Goal: Use online tool/utility: Utilize a website feature to perform a specific function

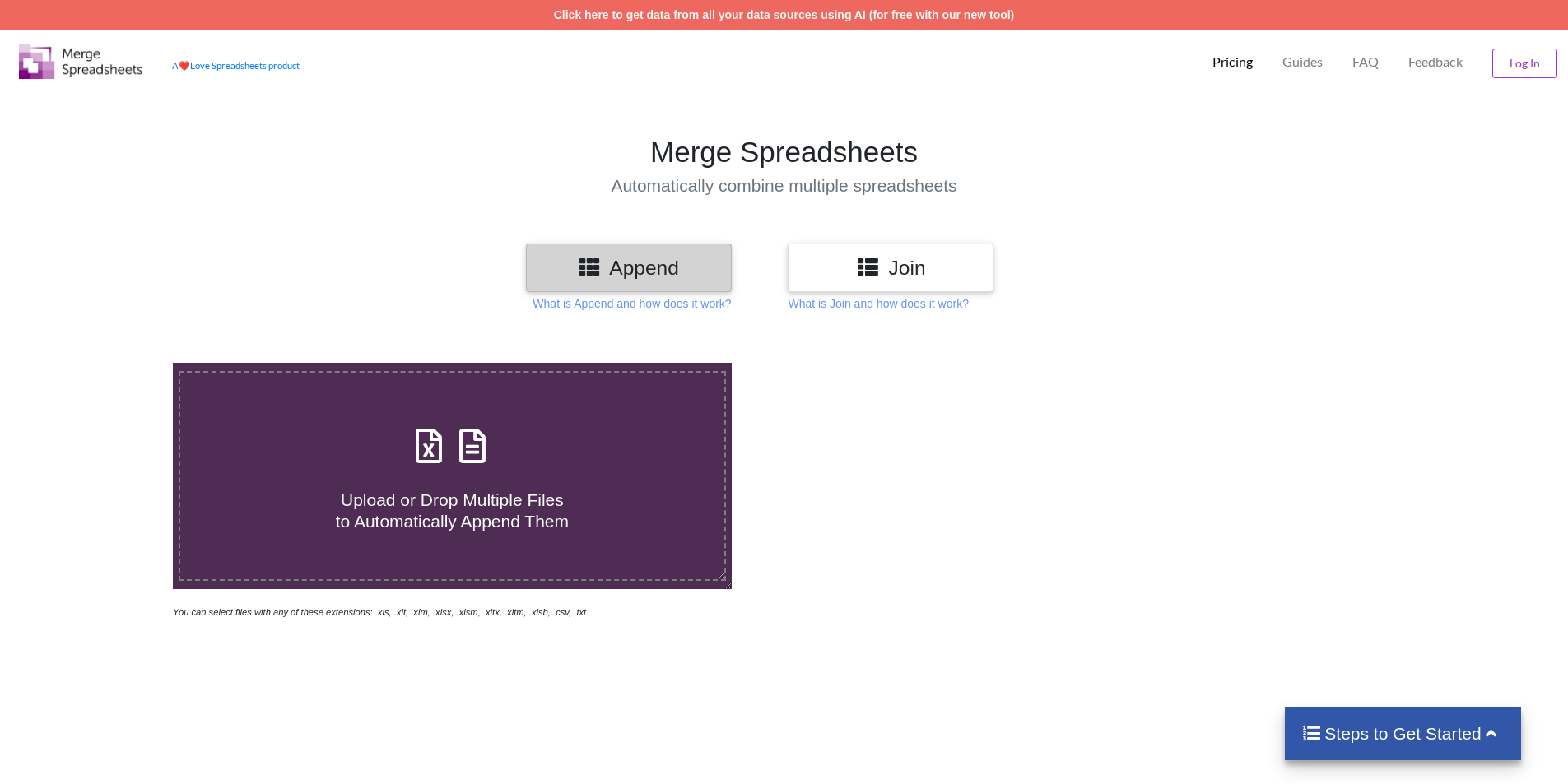
click at [689, 474] on h4 "Upload or Drop Multiple Files to Automatically Append Them" at bounding box center [452, 500] width 544 height 63
click at [112, 363] on input "Upload or Drop Multiple Files to Automatically Append Them" at bounding box center [112, 363] width 0 height 0
type input "C:\fakepath\[PERSON_NAME]-Inspection Report SKU 330694.xlsx"
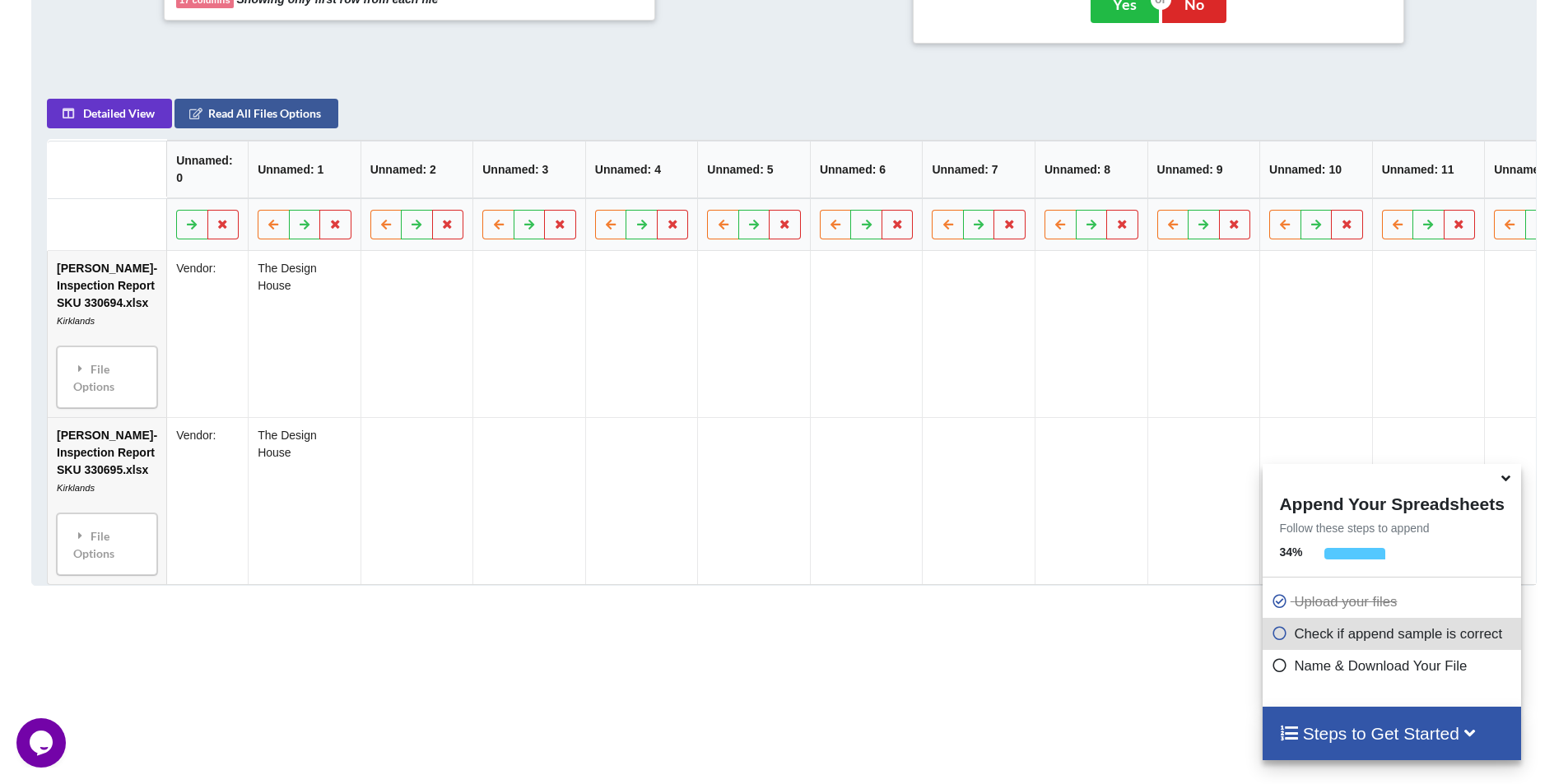
scroll to position [915, 0]
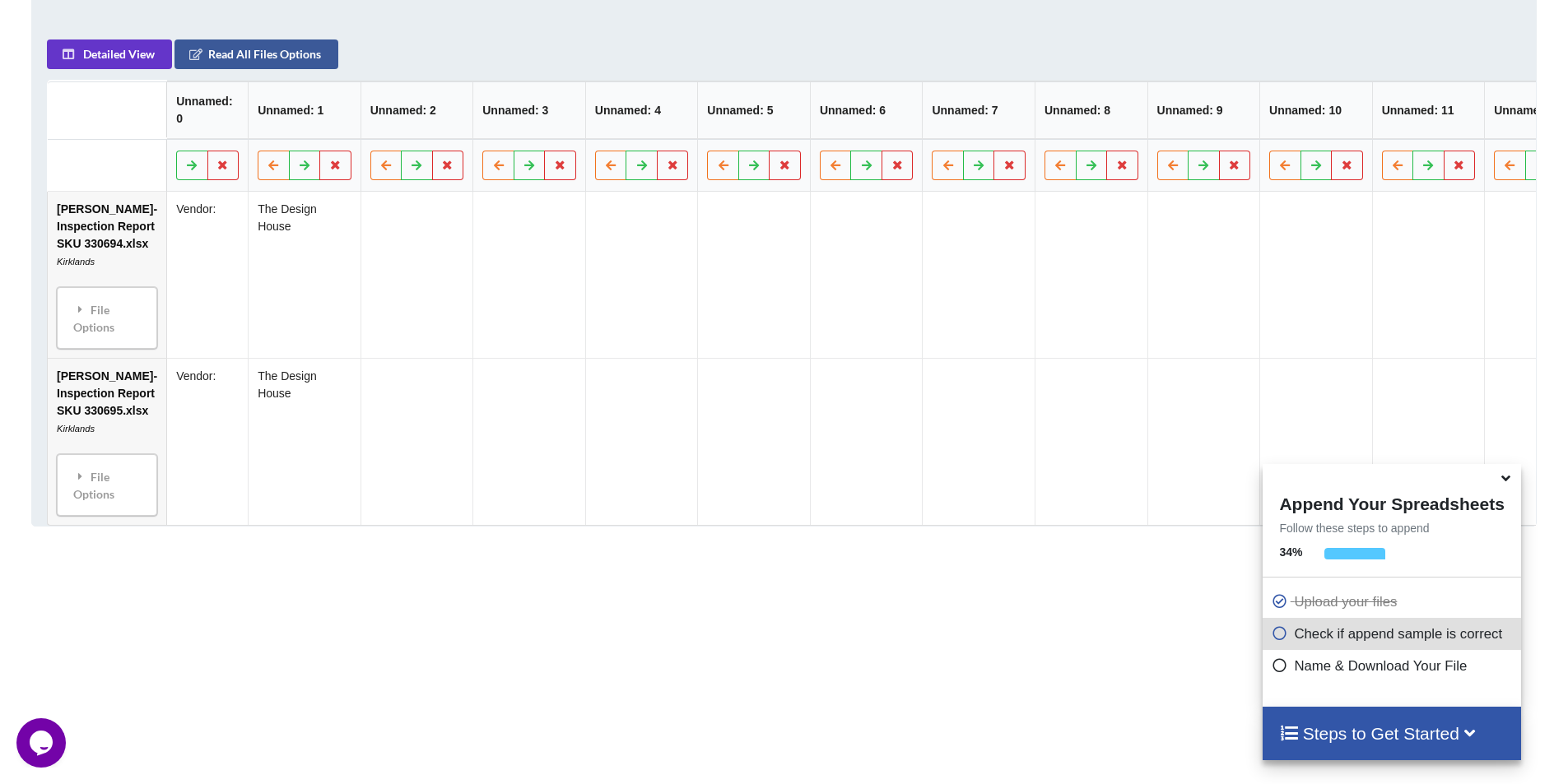
click at [311, 312] on td "The Design House" at bounding box center [306, 274] width 113 height 166
click at [392, 298] on td at bounding box center [417, 274] width 113 height 166
click at [585, 338] on td at bounding box center [642, 274] width 113 height 166
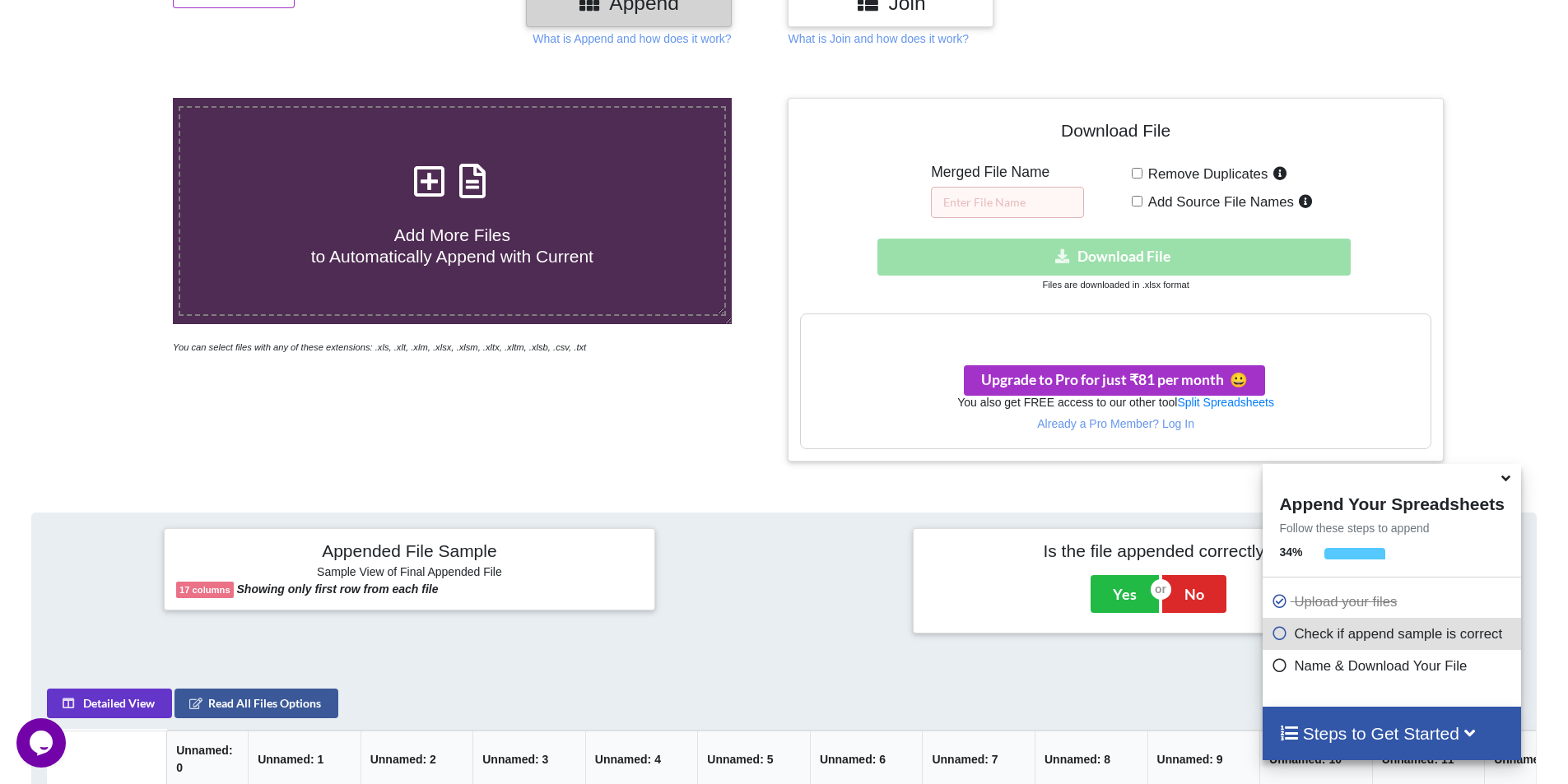
scroll to position [238, 0]
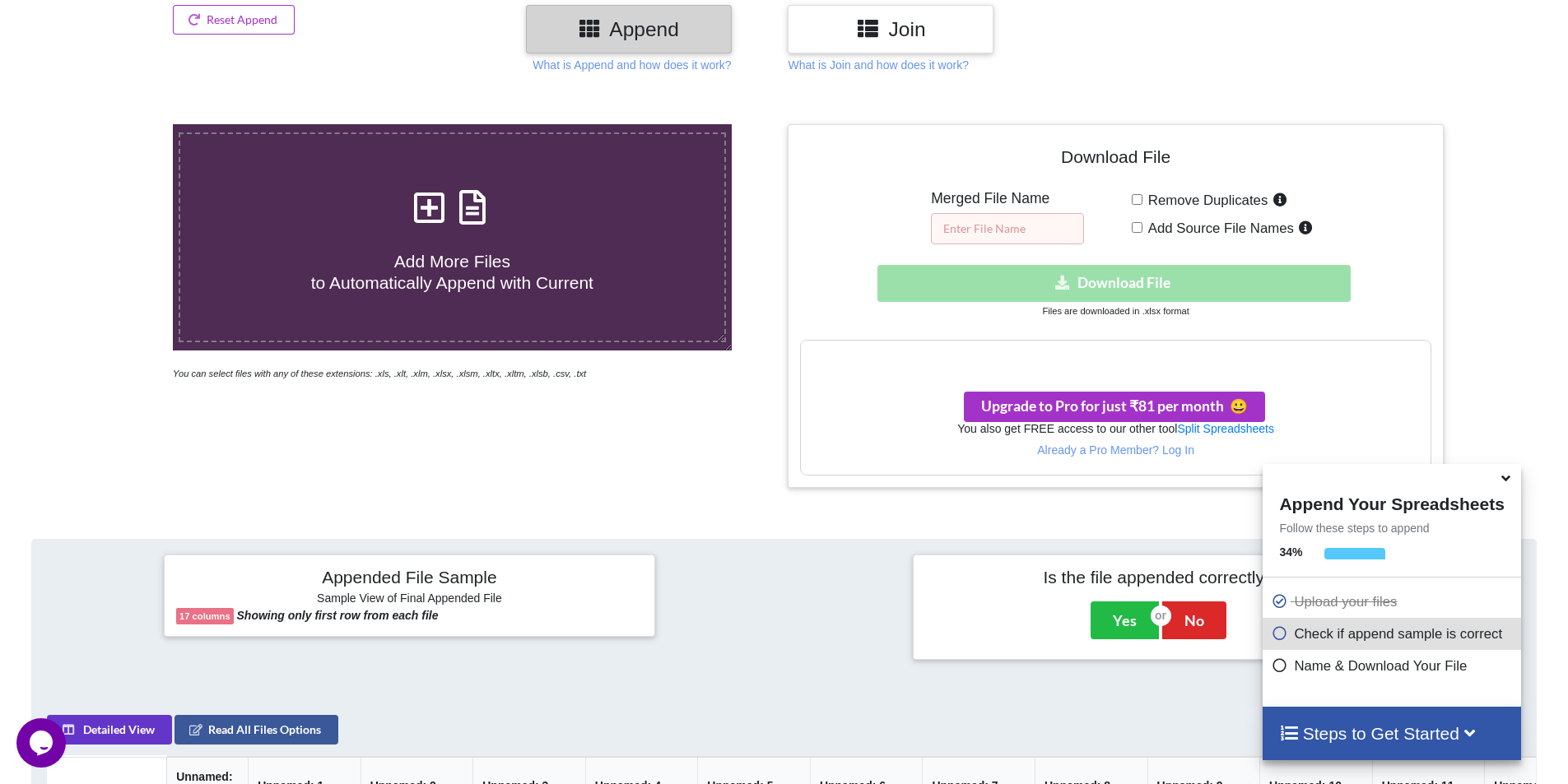
click at [1046, 228] on input "text" at bounding box center [1008, 229] width 153 height 31
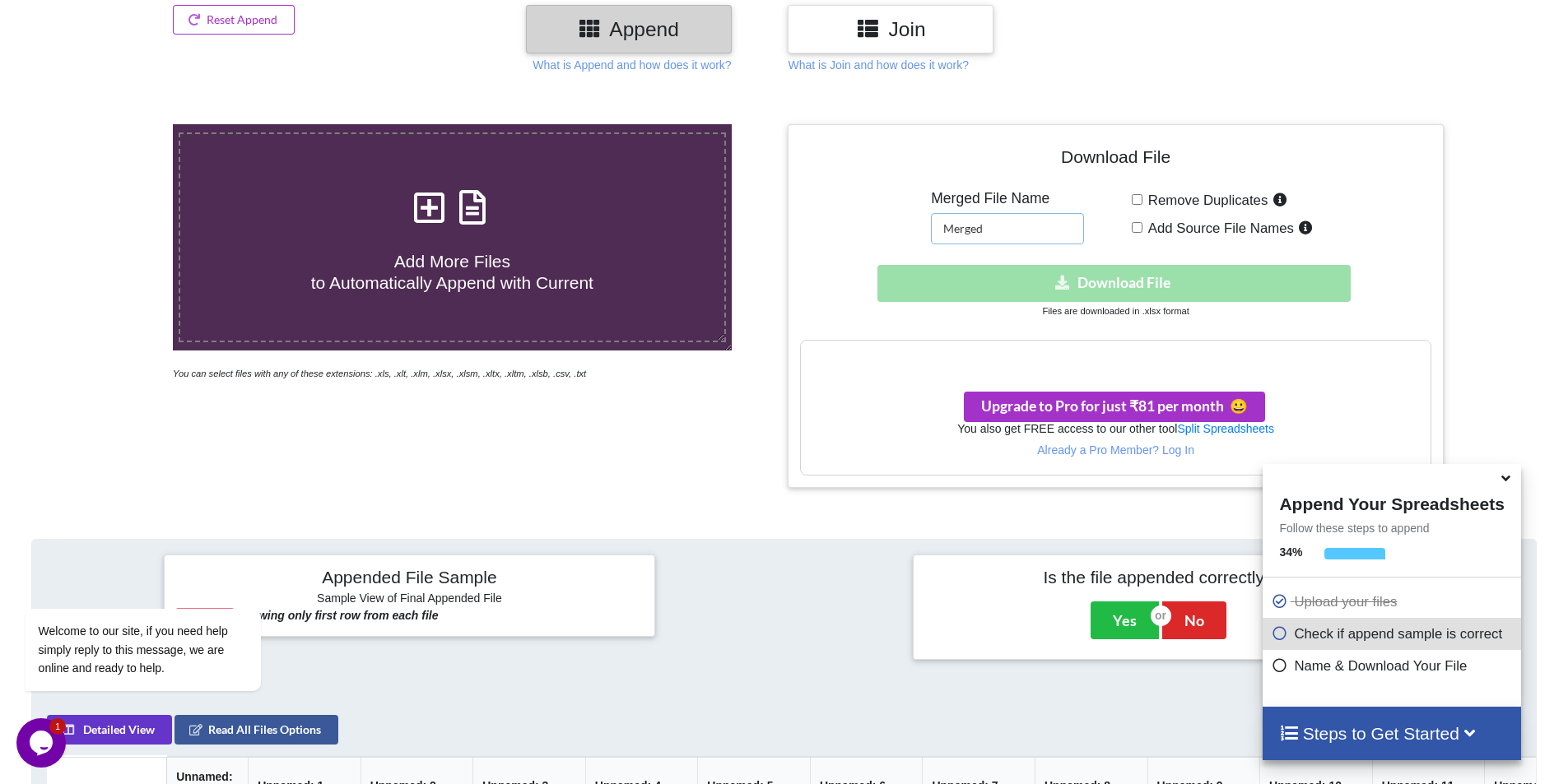
type input "Merged"
click at [1300, 246] on div "Download File Merged File Name Merged Remove Duplicates Add Source File Names D…" at bounding box center [1115, 305] width 630 height 338
click at [1129, 272] on div "Download hidden Download File" at bounding box center [1115, 284] width 630 height 37
click at [1141, 355] on h3 "Your files are more than 1 MB" at bounding box center [1115, 358] width 629 height 18
click at [1134, 231] on input "Add Source File Names" at bounding box center [1137, 227] width 10 height 10
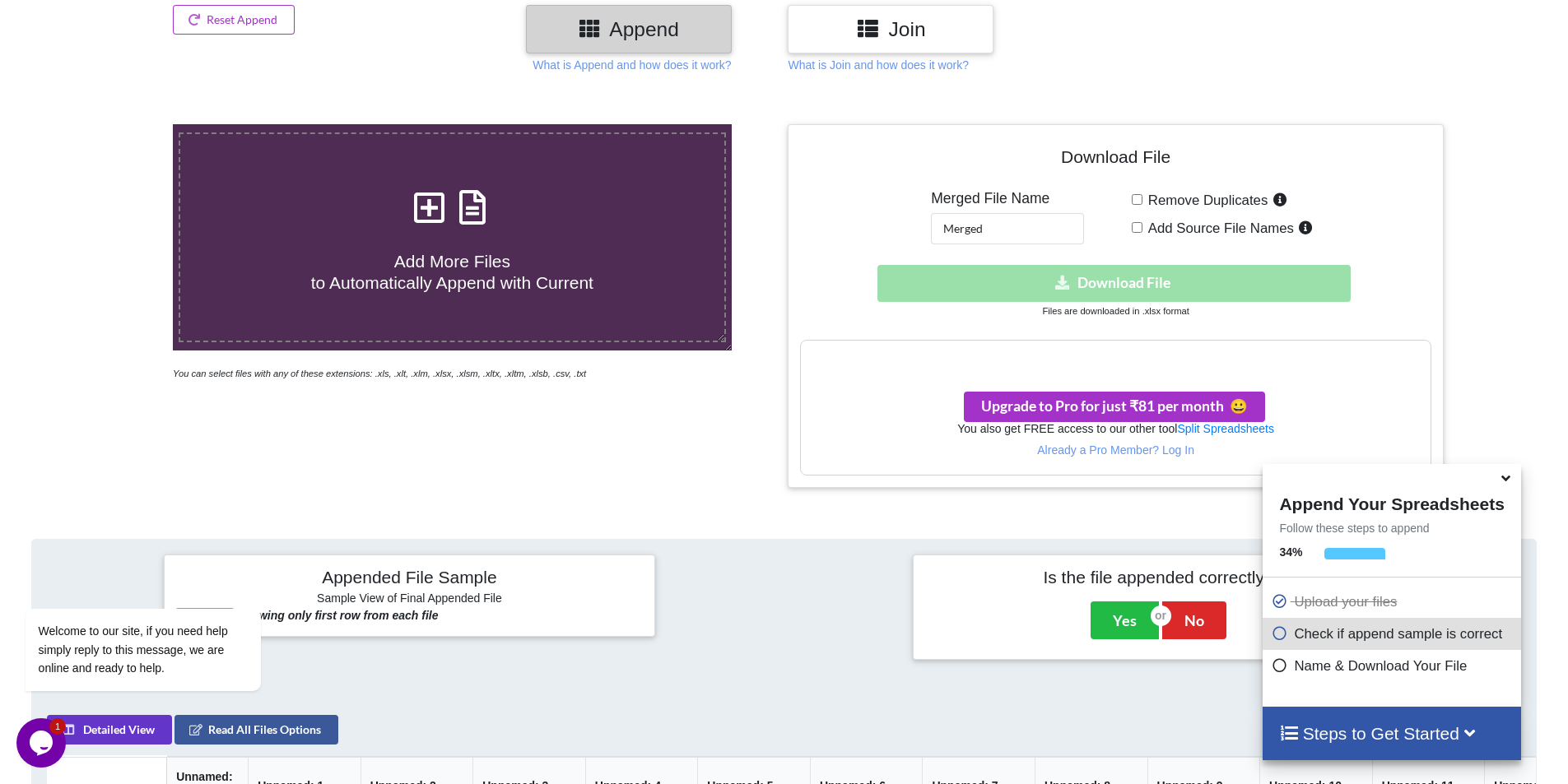
checkbox input "true"
click at [1141, 198] on input "Remove Duplicates" at bounding box center [1137, 199] width 10 height 10
checkbox input "false"
click at [1135, 224] on input "Add Source File Names" at bounding box center [1137, 227] width 10 height 10
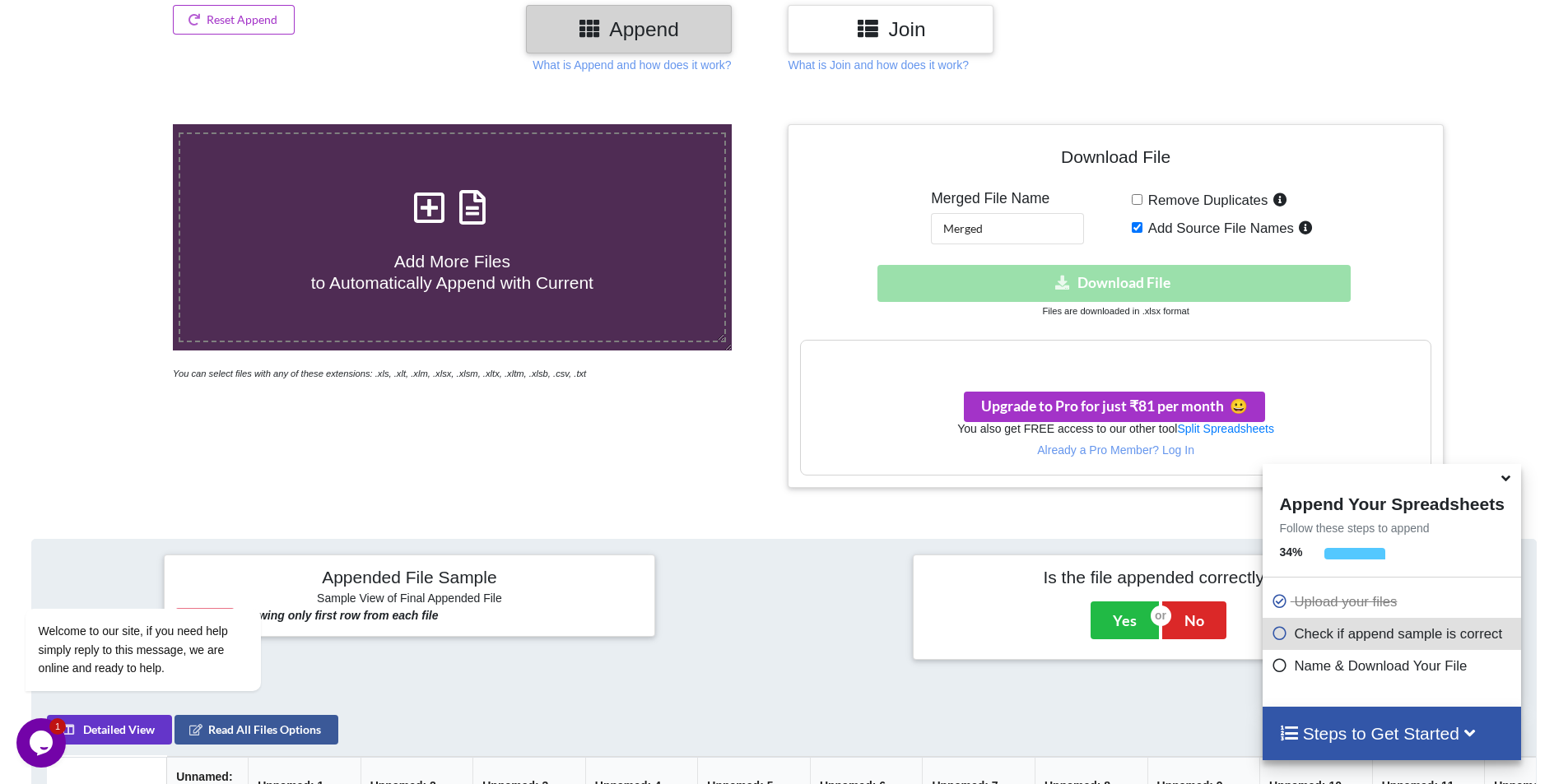
checkbox input "false"
click at [1069, 229] on input "Merged" at bounding box center [1008, 229] width 153 height 31
click at [1511, 486] on span at bounding box center [1507, 479] width 20 height 17
click at [1501, 480] on icon at bounding box center [1506, 475] width 17 height 15
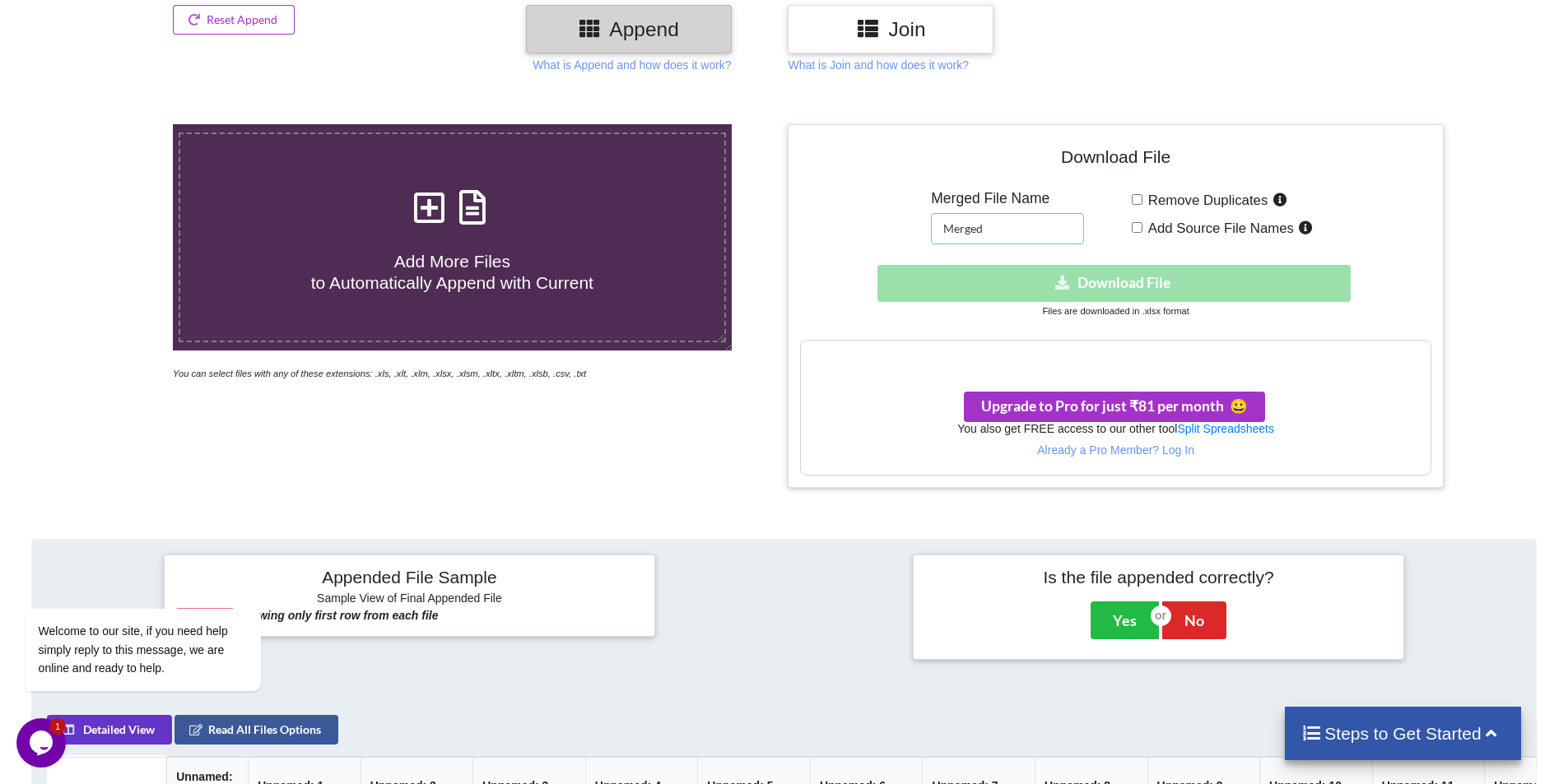
click at [1011, 230] on input "Merged" at bounding box center [1008, 229] width 153 height 31
type input "Merged File"
click at [1108, 318] on div "Download hidden Download File Files are downloaded in .xlsx format" at bounding box center [1115, 292] width 630 height 54
click at [1106, 288] on div "Download hidden Download File" at bounding box center [1115, 284] width 630 height 37
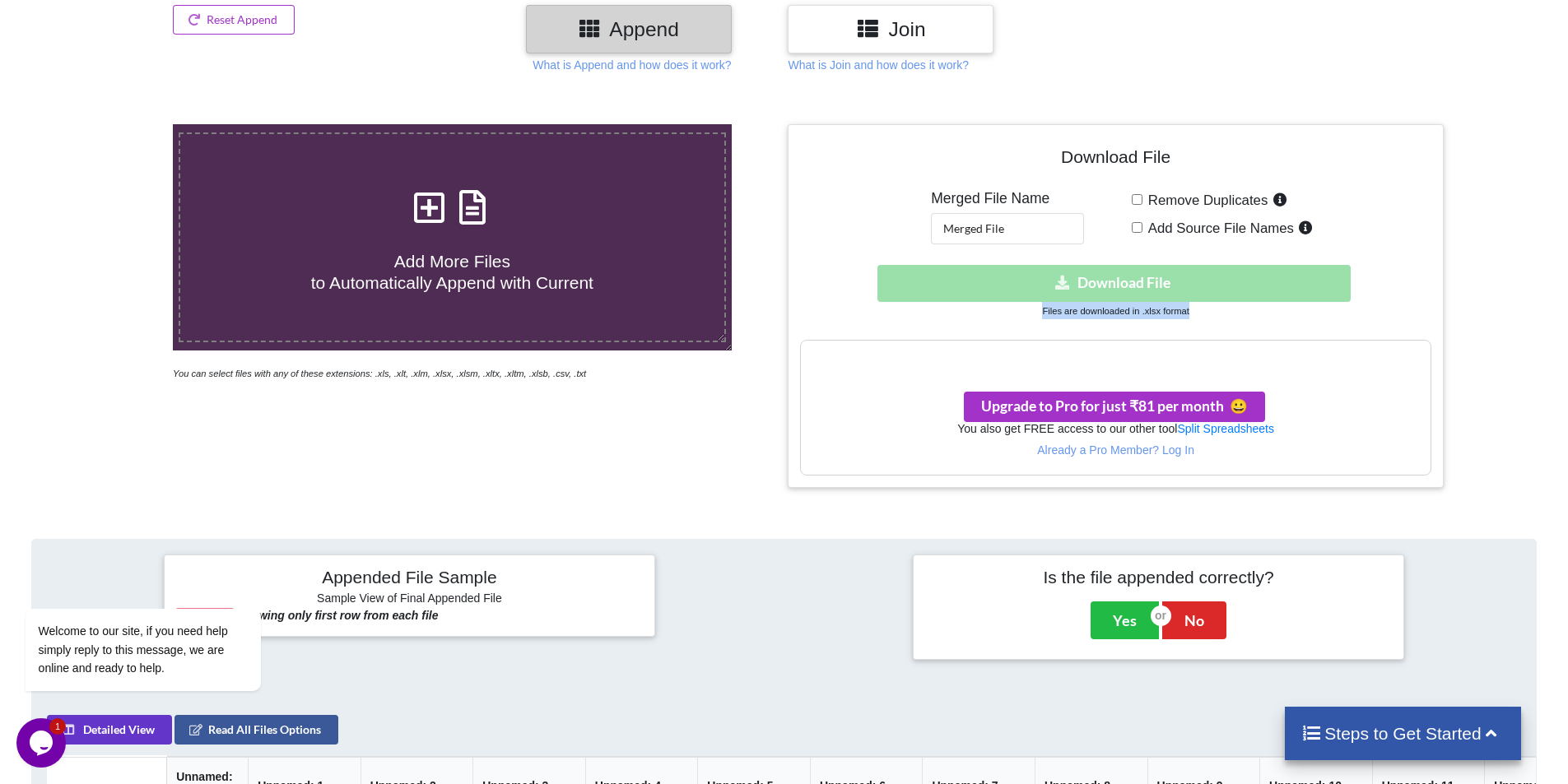
click at [1105, 287] on div "Download hidden Download File" at bounding box center [1115, 284] width 630 height 37
click at [1105, 286] on div "Download hidden Download File" at bounding box center [1115, 284] width 630 height 37
click at [1106, 286] on div "Download hidden Download File" at bounding box center [1115, 284] width 630 height 37
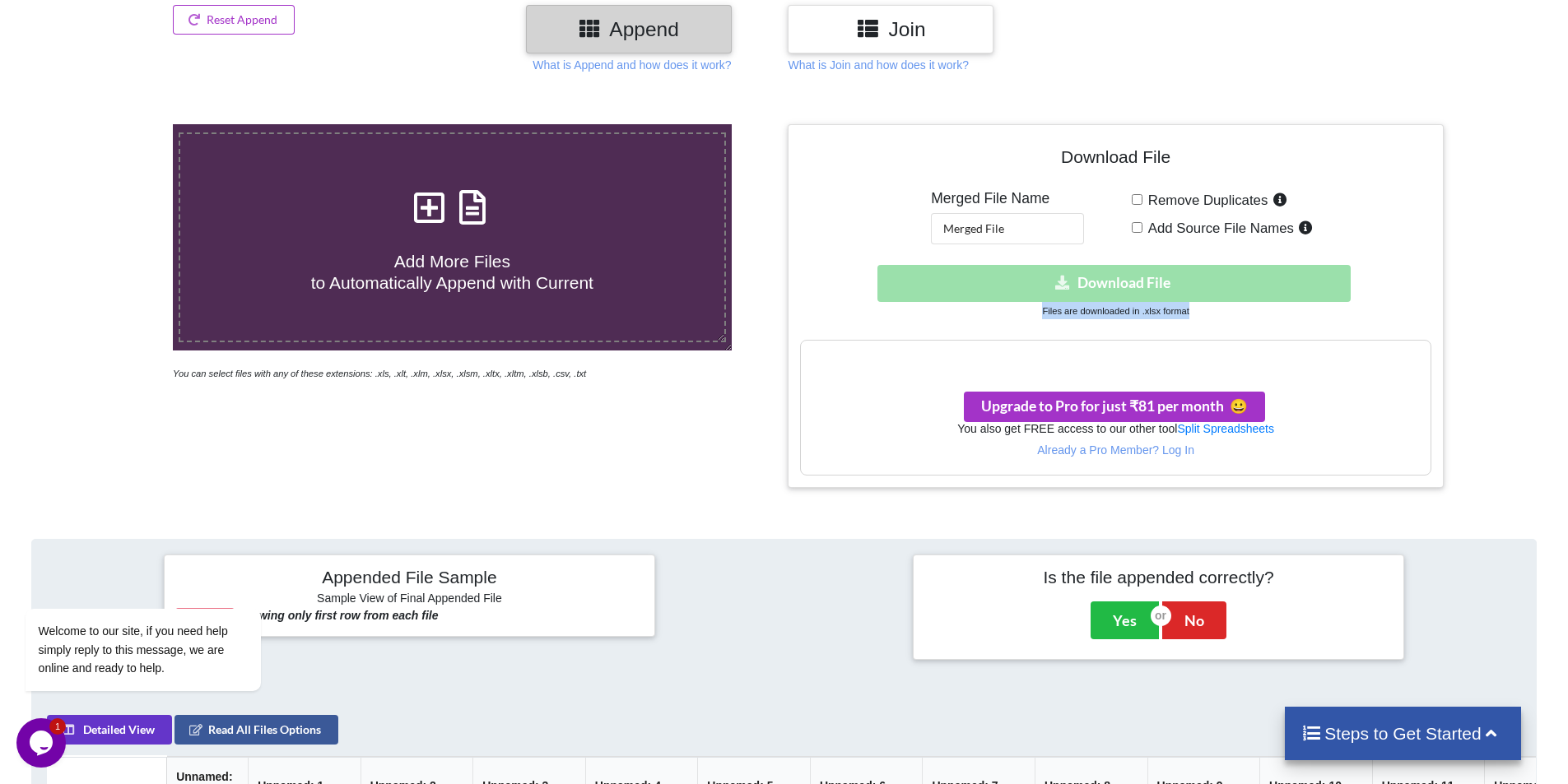
click at [1106, 286] on div "Download hidden Download File" at bounding box center [1115, 284] width 630 height 37
click at [1106, 284] on div "Download hidden Download File" at bounding box center [1115, 284] width 630 height 37
click at [1106, 282] on div "Download hidden Download File" at bounding box center [1115, 284] width 630 height 37
click at [516, 399] on div "Add More Files to Automatically Append with Current You can select files with a…" at bounding box center [452, 305] width 663 height 363
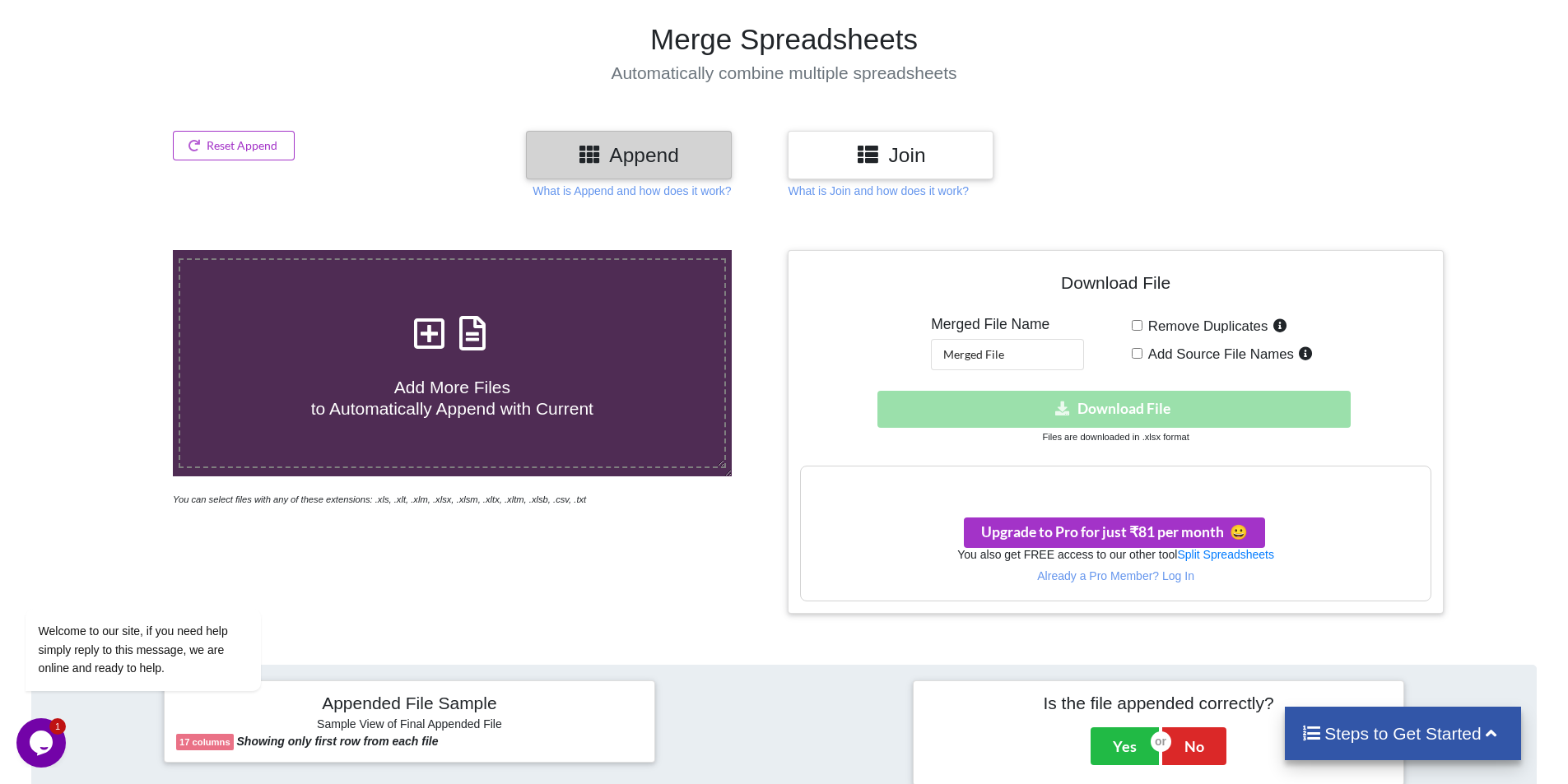
scroll to position [0, 0]
